Goal: Task Accomplishment & Management: Complete application form

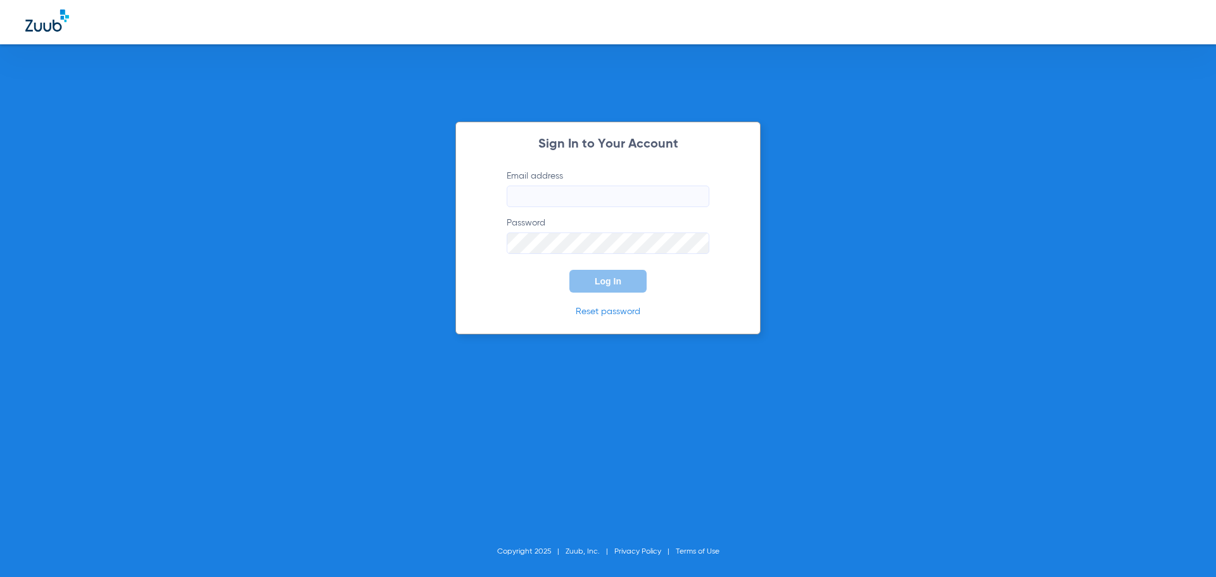
type input "[EMAIL_ADDRESS][DOMAIN_NAME]"
click at [601, 269] on form "Email address [EMAIL_ADDRESS][DOMAIN_NAME] Password Log In" at bounding box center [608, 231] width 241 height 123
click at [601, 271] on button "Log In" at bounding box center [607, 281] width 77 height 23
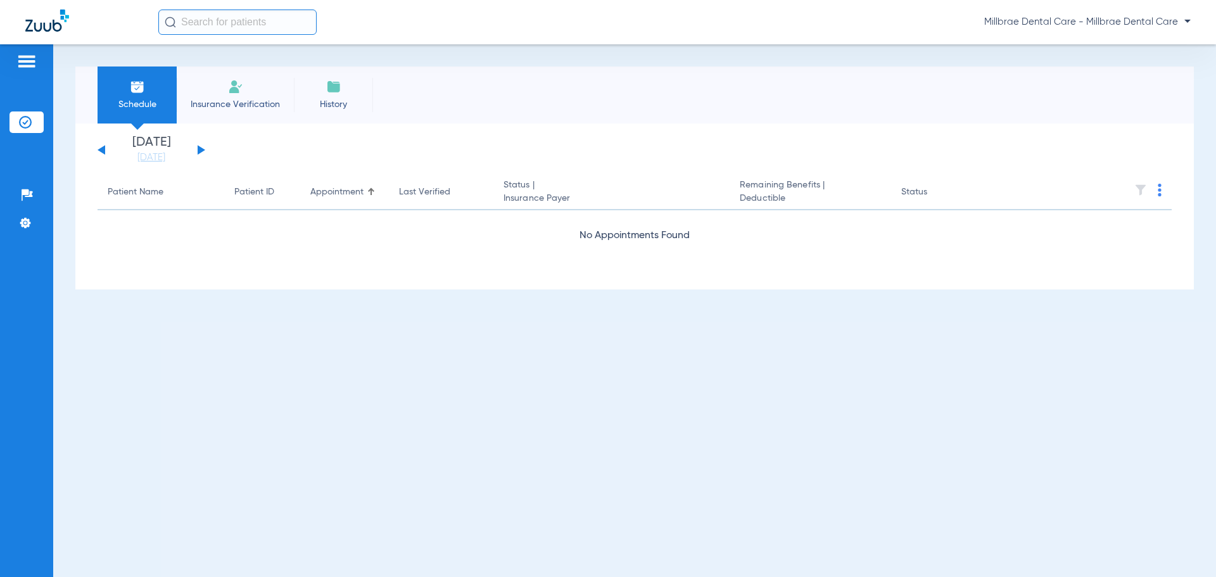
click at [233, 90] on img at bounding box center [235, 86] width 15 height 15
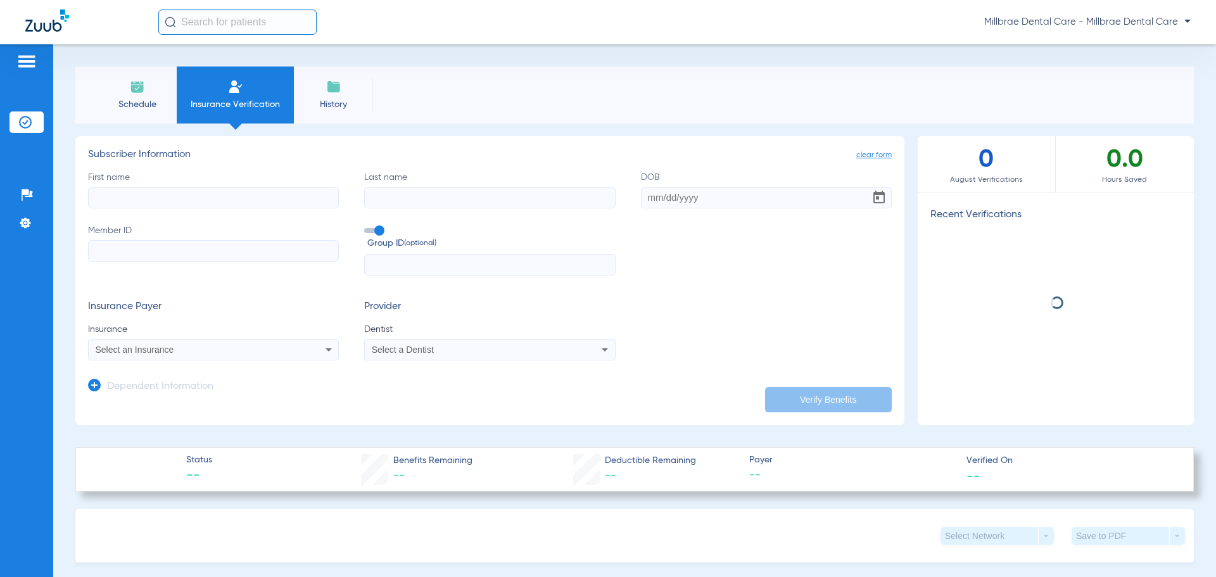
click at [166, 203] on input "First name" at bounding box center [213, 198] width 251 height 22
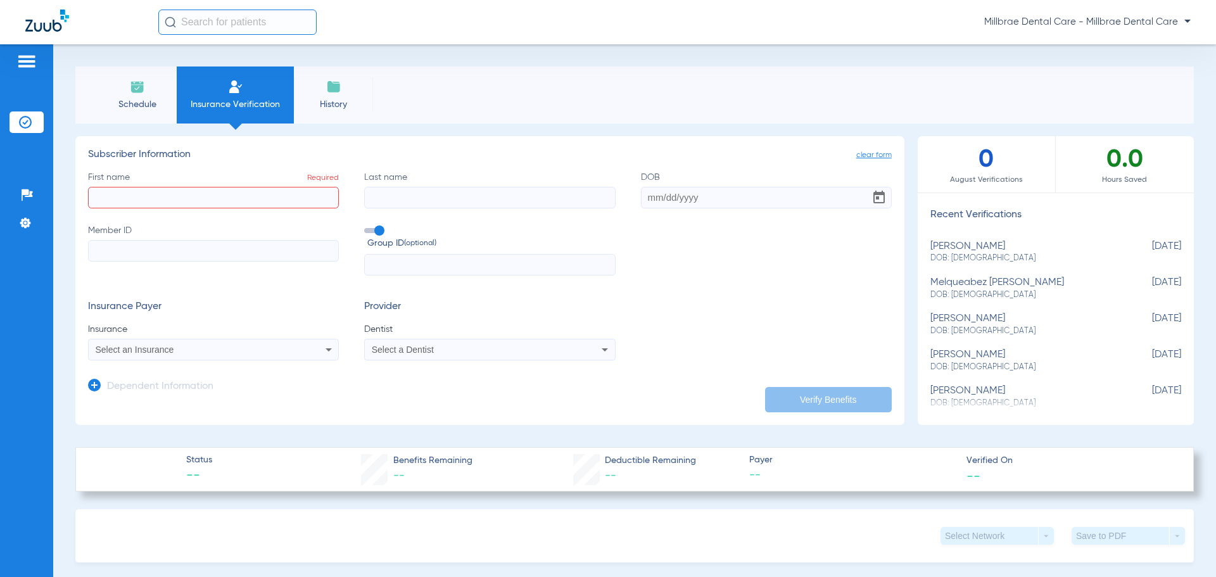
click at [139, 199] on input "First name Required" at bounding box center [213, 198] width 251 height 22
type input "[PERSON_NAME]"
drag, startPoint x: 684, startPoint y: 201, endPoint x: 751, endPoint y: 211, distance: 67.8
click at [750, 211] on div "First name [PERSON_NAME] name [PERSON_NAME] DOB [DEMOGRAPHIC_DATA] Member ID Gr…" at bounding box center [490, 223] width 804 height 105
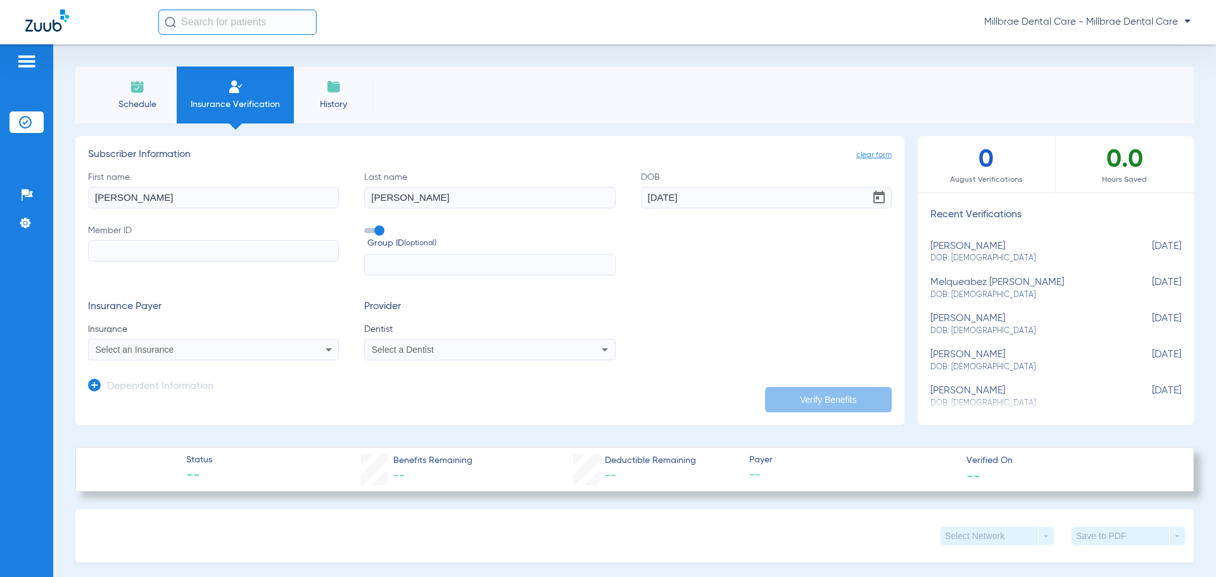
type input "[DATE]"
paste input "934491282"
type input "934491282"
click at [180, 346] on div "Select an Insurance" at bounding box center [190, 349] width 189 height 9
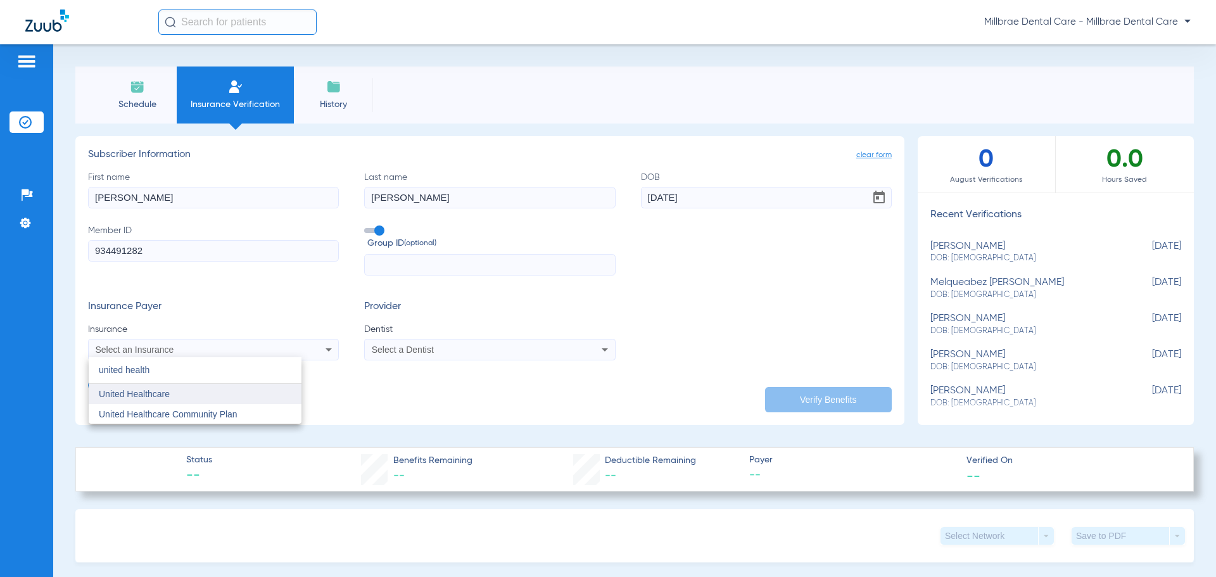
type input "united health"
click at [222, 398] on mat-option "United Healthcare" at bounding box center [195, 394] width 213 height 20
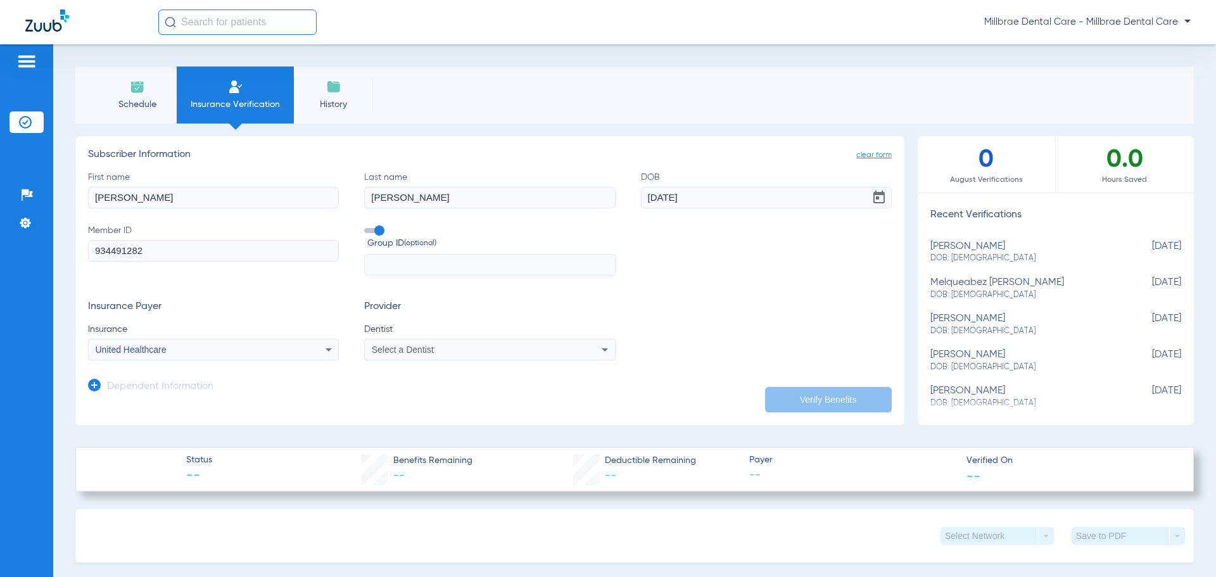
click at [421, 358] on mat-select "Select a Dentist" at bounding box center [489, 350] width 251 height 22
click at [436, 351] on div "Select a Dentist" at bounding box center [466, 349] width 189 height 9
click at [432, 395] on span "[PERSON_NAME] 1205928686" at bounding box center [434, 393] width 123 height 9
click at [847, 398] on button "Verify Benefits" at bounding box center [828, 399] width 127 height 25
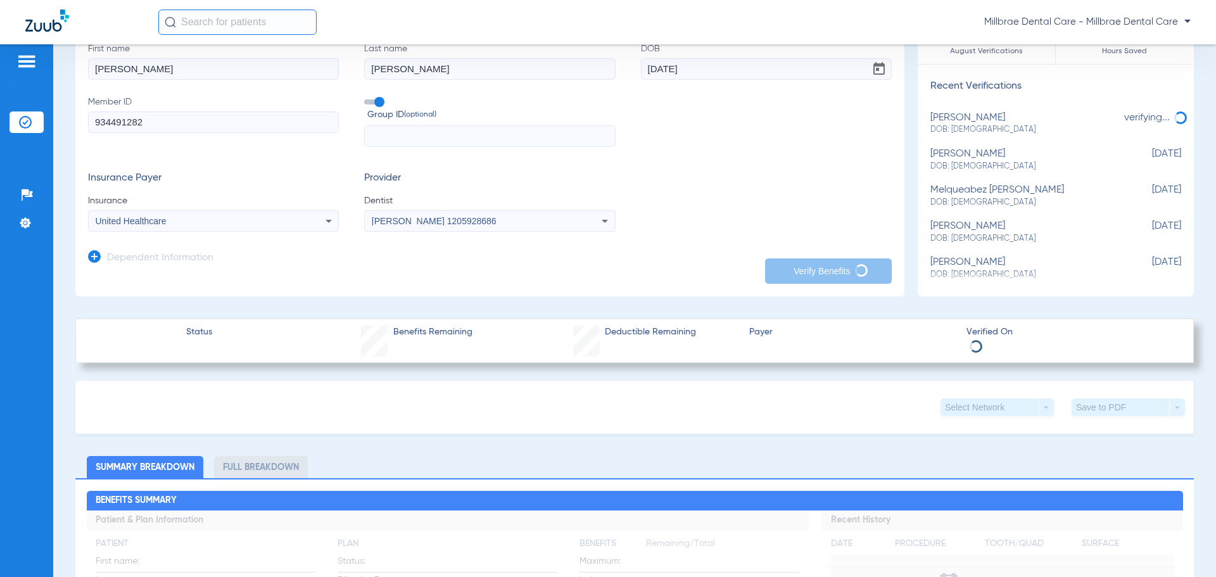
scroll to position [190, 0]
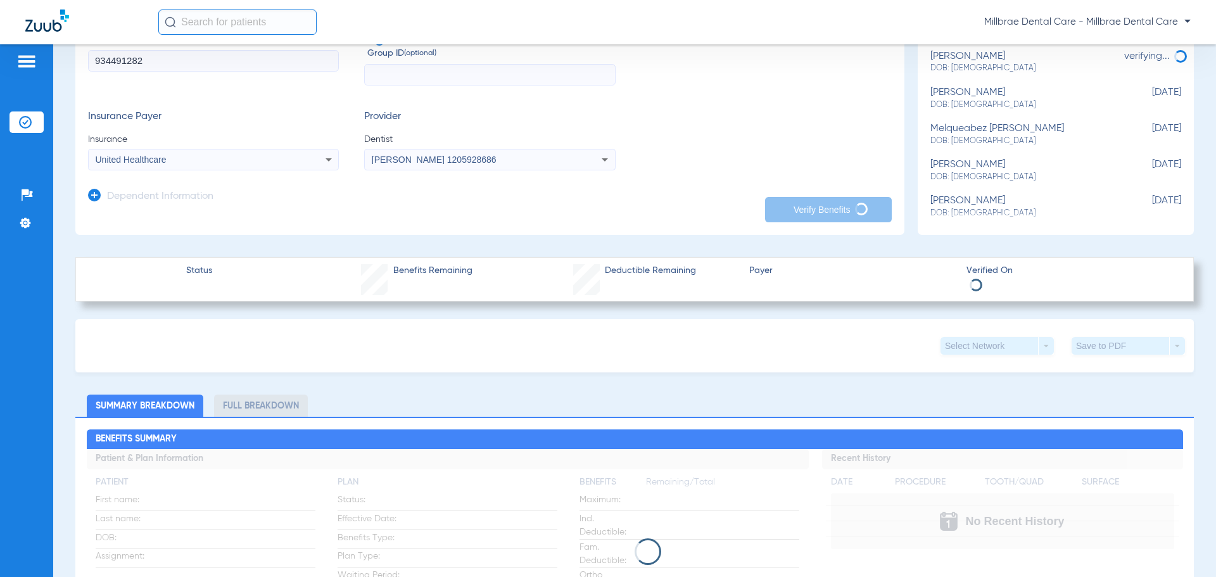
click at [70, 332] on div "Schedule Insurance Verification History clear form Subscriber Information First…" at bounding box center [634, 310] width 1163 height 533
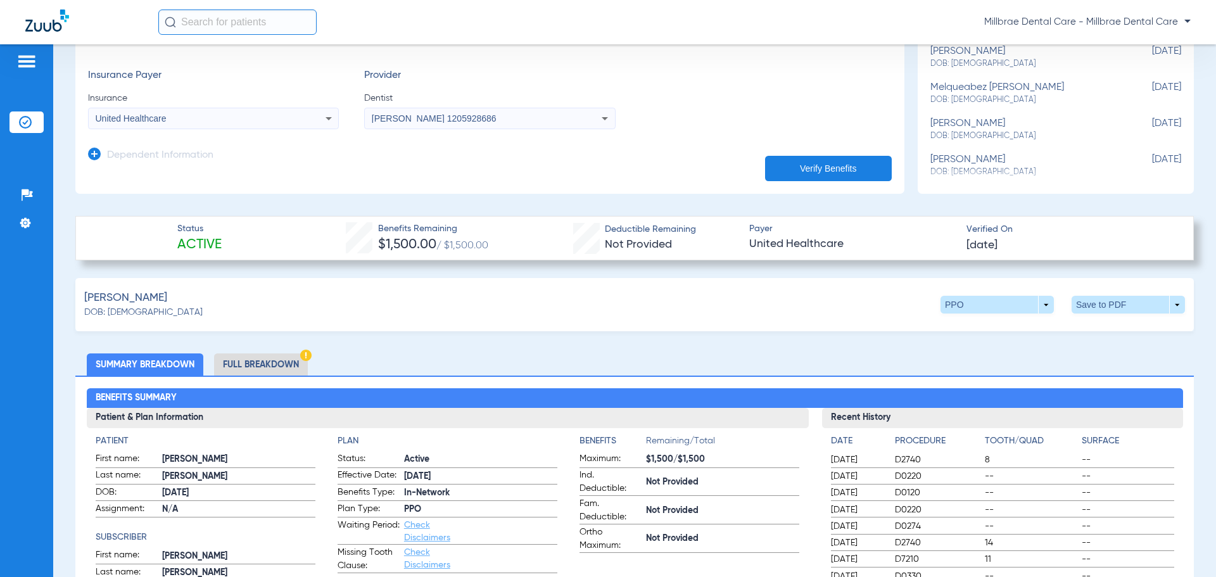
scroll to position [253, 0]
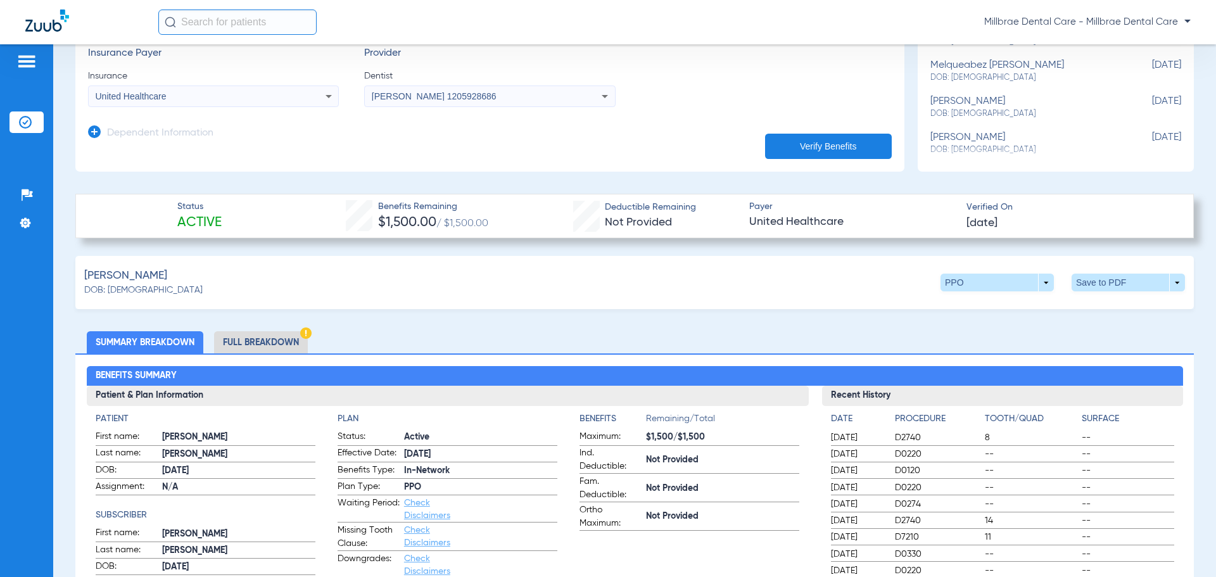
click at [920, 350] on ul "Summary Breakdown Full Breakdown" at bounding box center [634, 342] width 1118 height 22
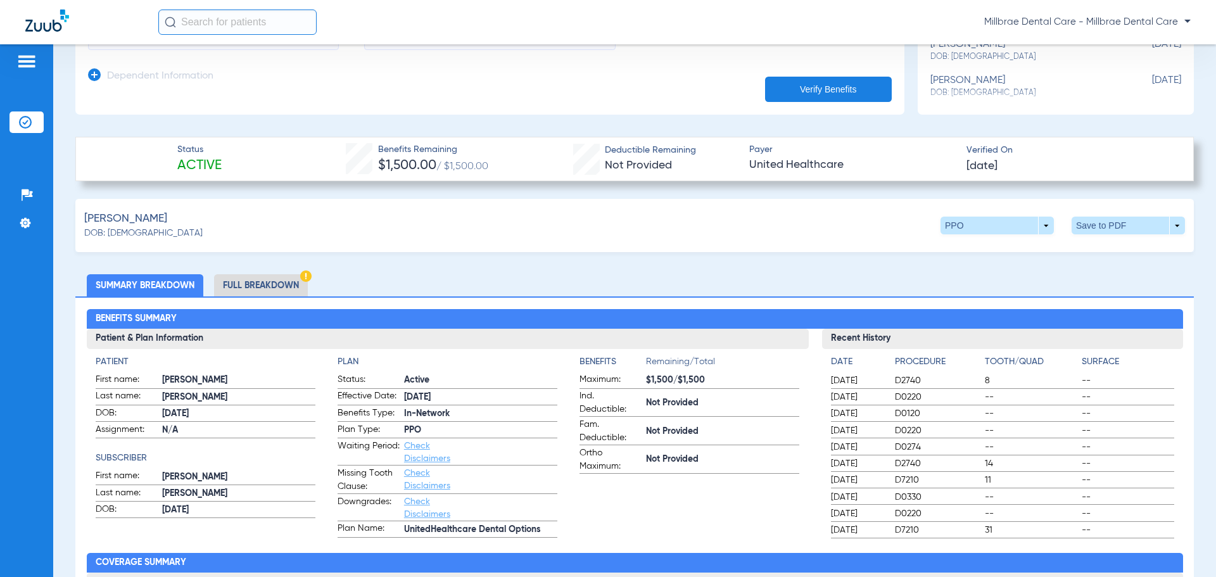
scroll to position [380, 0]
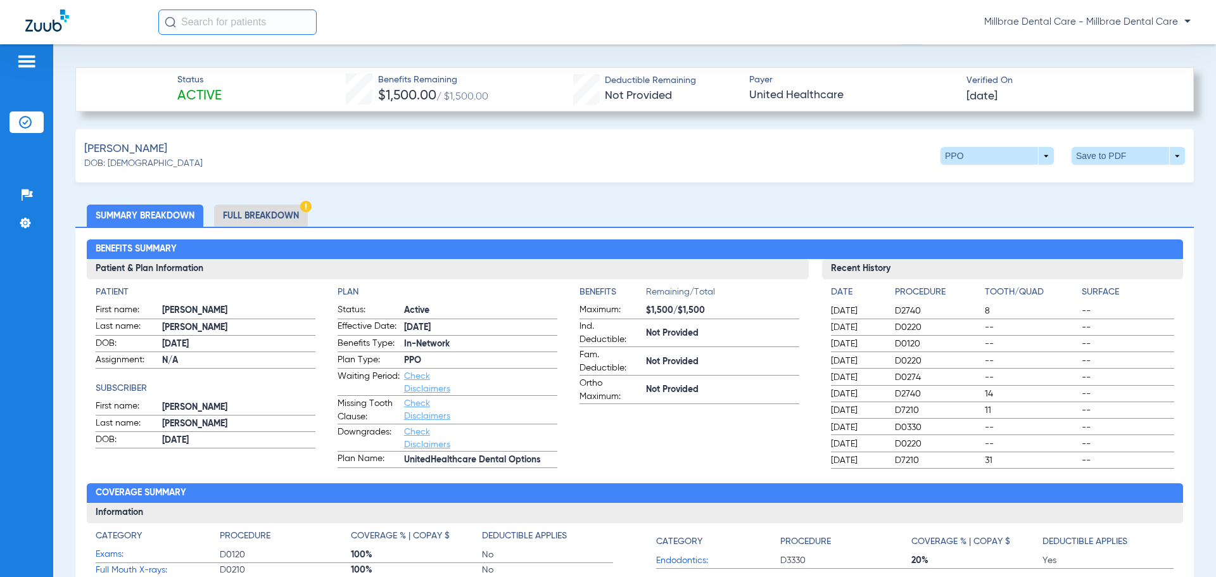
click at [276, 220] on li "Full Breakdown" at bounding box center [261, 216] width 94 height 22
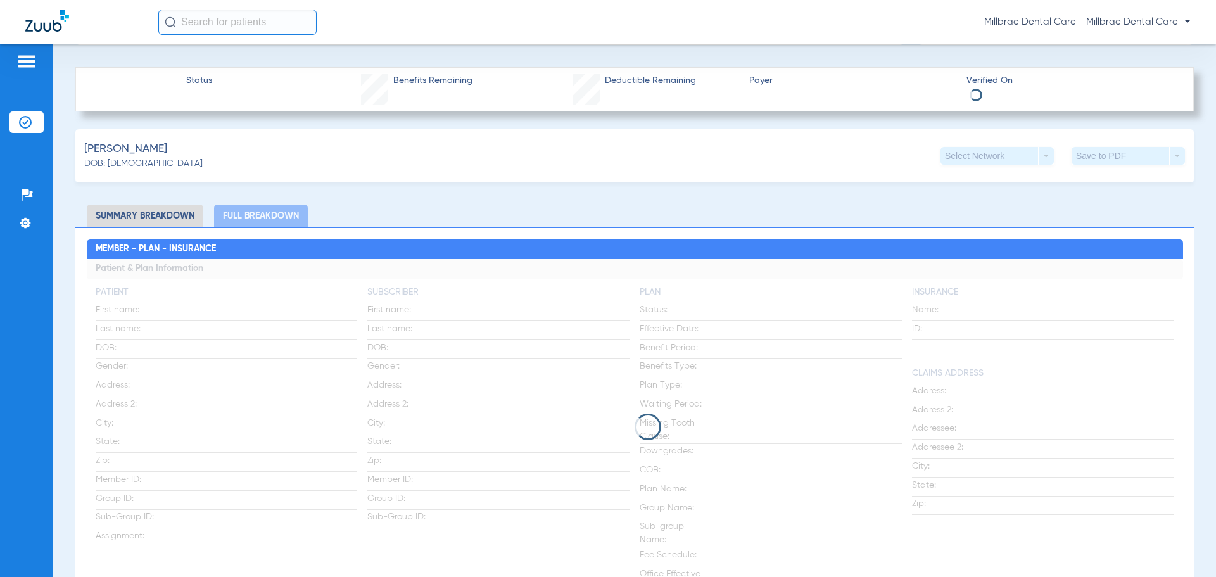
click at [168, 217] on li "Summary Breakdown" at bounding box center [145, 216] width 117 height 22
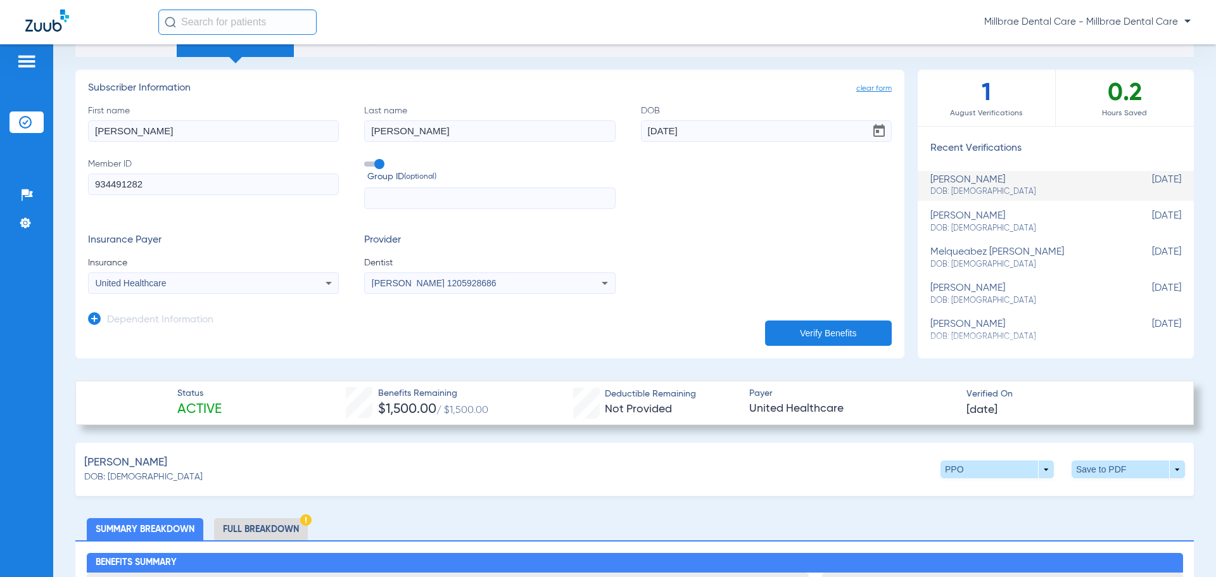
scroll to position [0, 0]
